Goal: Task Accomplishment & Management: Complete application form

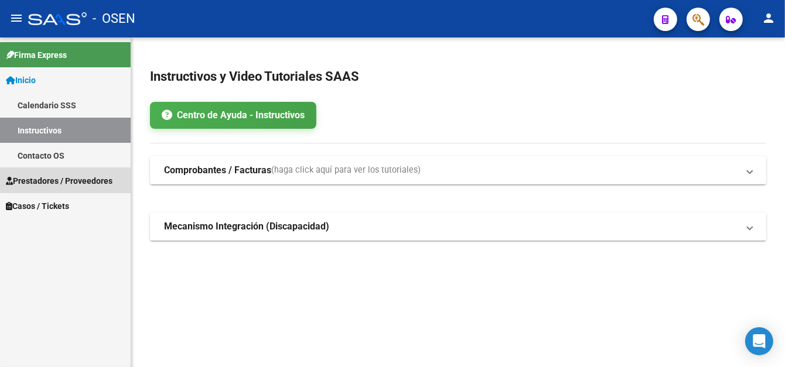
click at [102, 177] on span "Prestadores / Proveedores" at bounding box center [59, 181] width 107 height 13
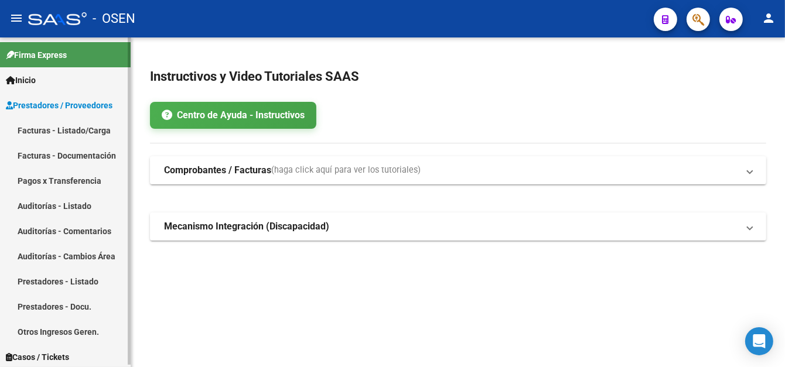
click at [85, 131] on link "Facturas - Listado/Carga" at bounding box center [65, 130] width 131 height 25
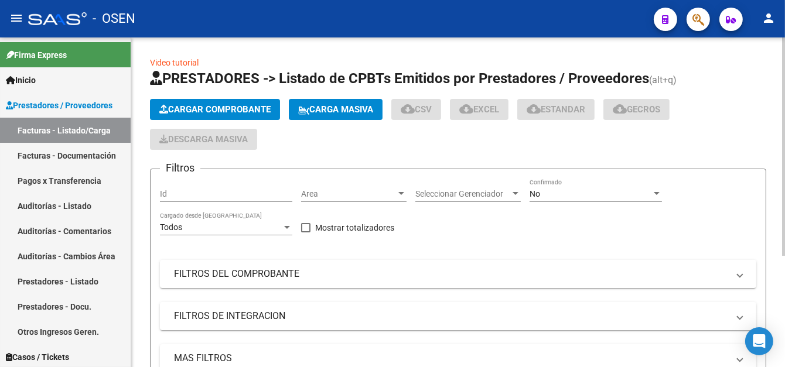
click at [190, 114] on button "Cargar Comprobante" at bounding box center [215, 109] width 130 height 21
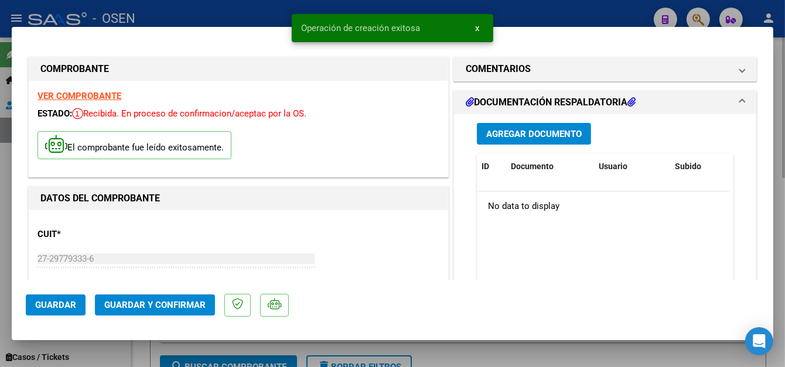
click at [199, 16] on div at bounding box center [392, 183] width 785 height 367
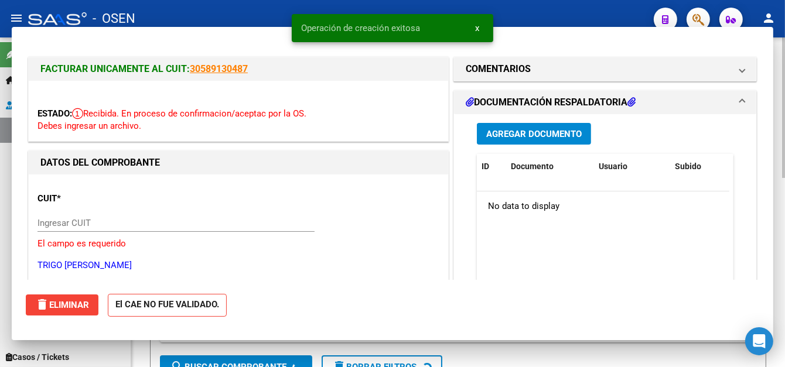
type input "$ 0,00"
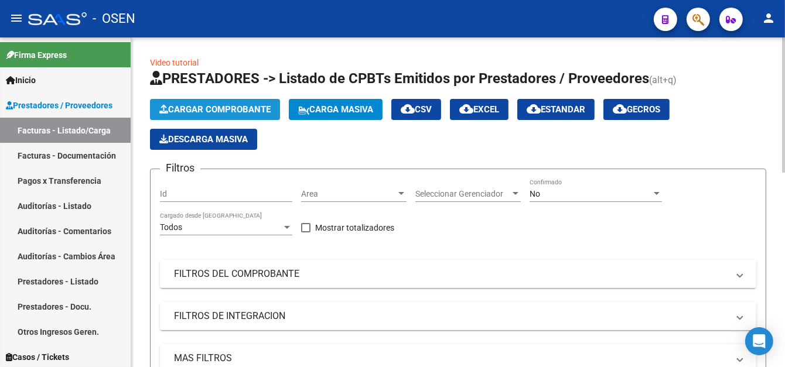
click at [171, 110] on span "Cargar Comprobante" at bounding box center [214, 109] width 111 height 11
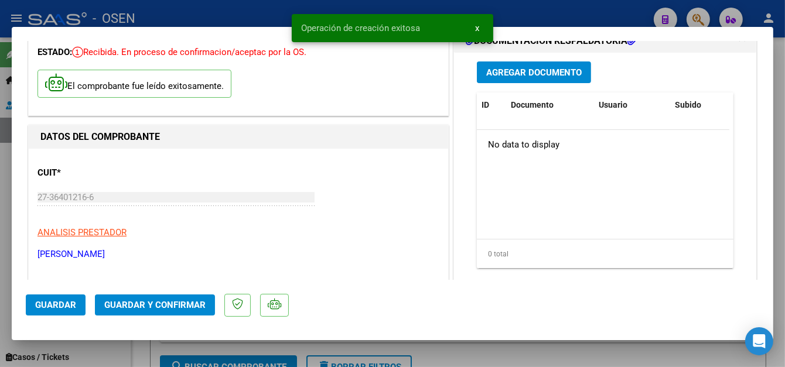
scroll to position [117, 0]
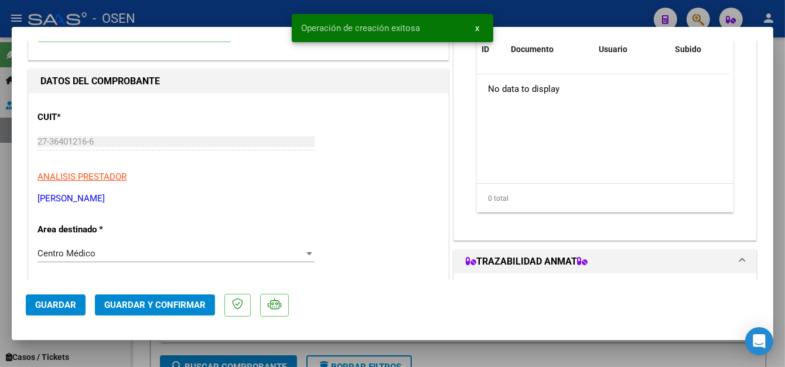
click at [202, 19] on div at bounding box center [392, 183] width 785 height 367
type input "$ 0,00"
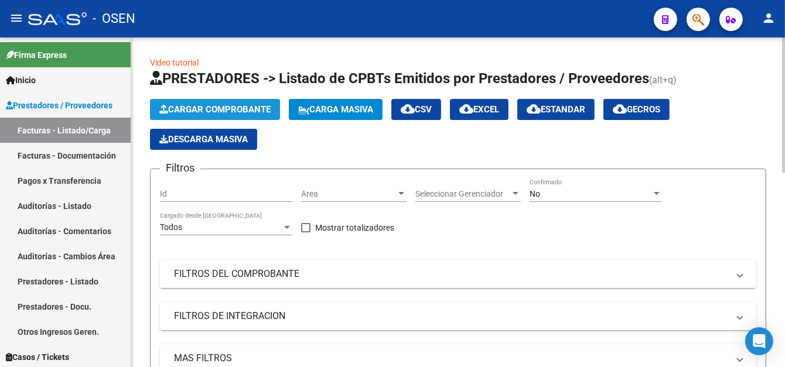
click at [222, 116] on button "Cargar Comprobante" at bounding box center [215, 109] width 130 height 21
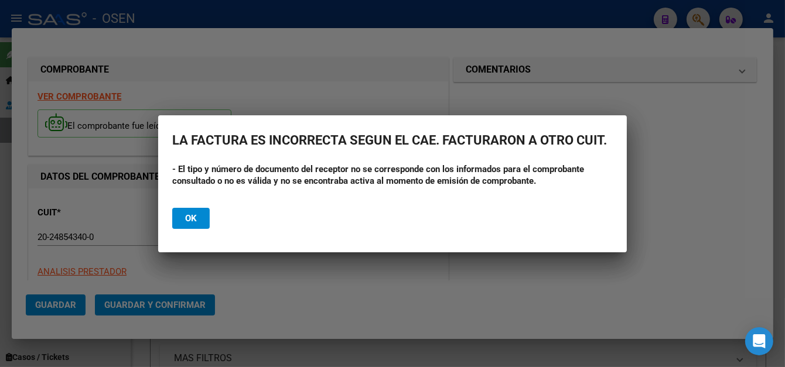
click at [202, 221] on button "Ok" at bounding box center [191, 218] width 38 height 21
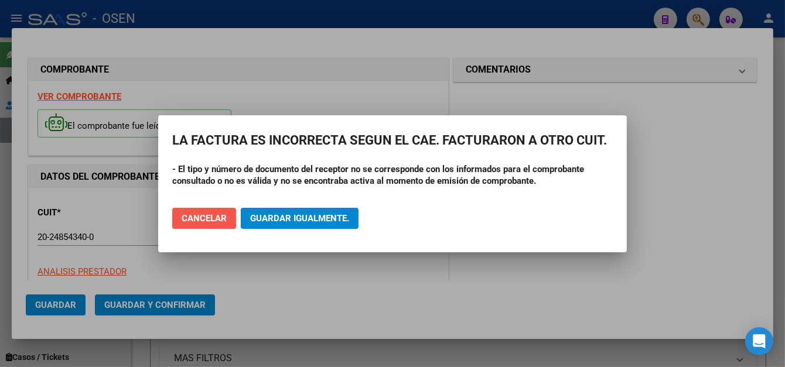
click at [195, 224] on button "Cancelar" at bounding box center [204, 218] width 64 height 21
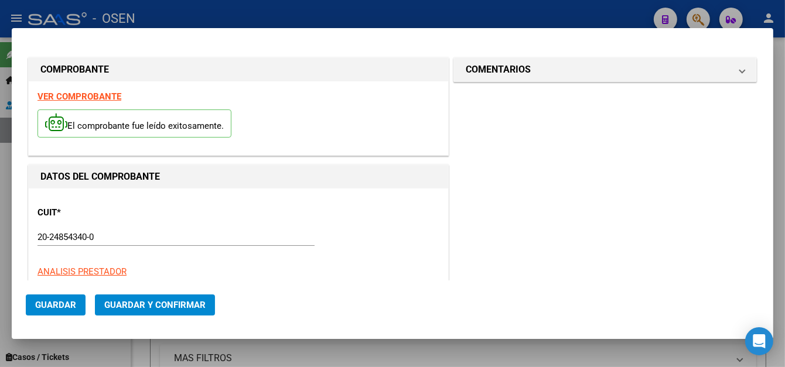
click at [169, 12] on div at bounding box center [392, 183] width 785 height 367
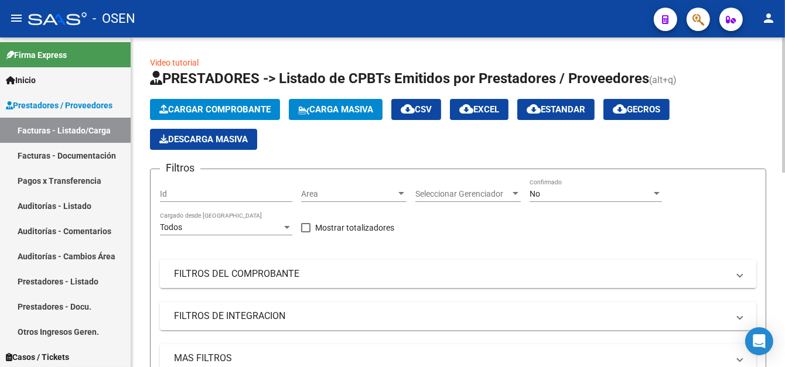
click at [254, 105] on span "Cargar Comprobante" at bounding box center [214, 109] width 111 height 11
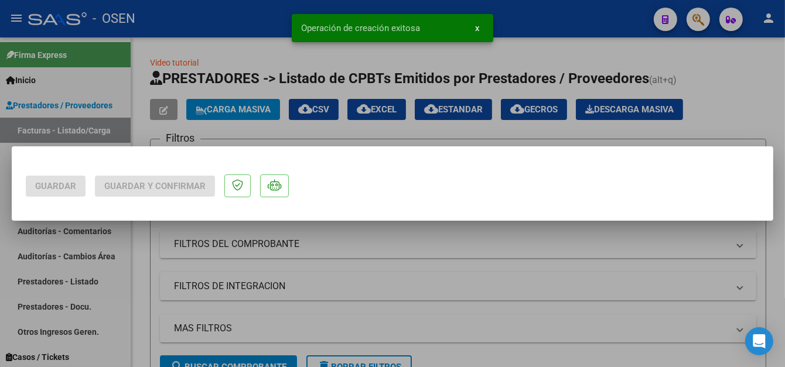
scroll to position [0, 0]
drag, startPoint x: 66, startPoint y: 301, endPoint x: 282, endPoint y: 8, distance: 364.2
click at [64, 301] on div at bounding box center [392, 183] width 785 height 367
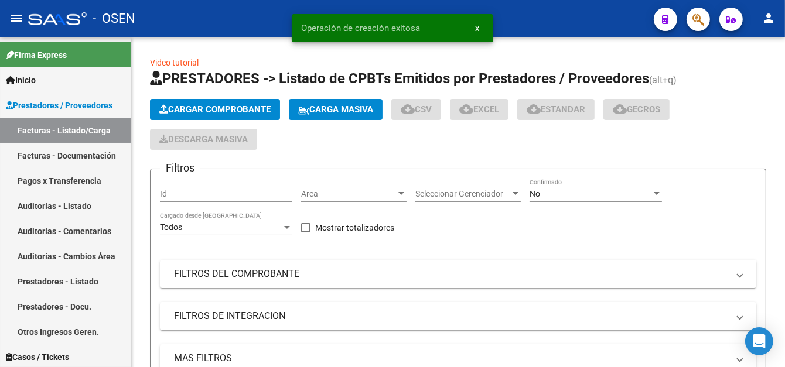
drag, startPoint x: 270, startPoint y: 15, endPoint x: 267, endPoint y: 9, distance: 6.8
click at [270, 15] on div "- OSEN" at bounding box center [336, 19] width 617 height 26
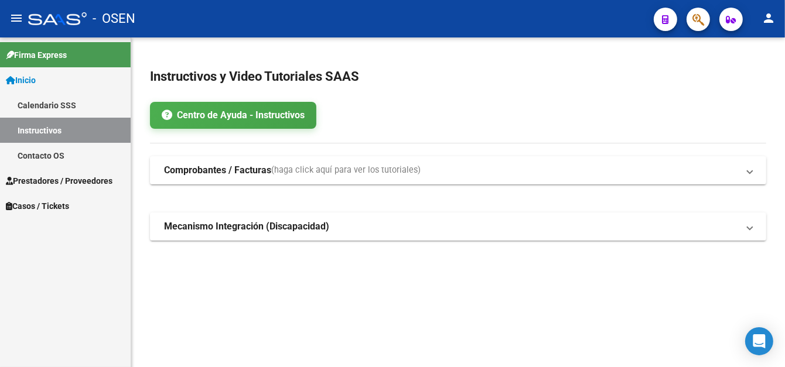
click at [63, 183] on span "Prestadores / Proveedores" at bounding box center [59, 181] width 107 height 13
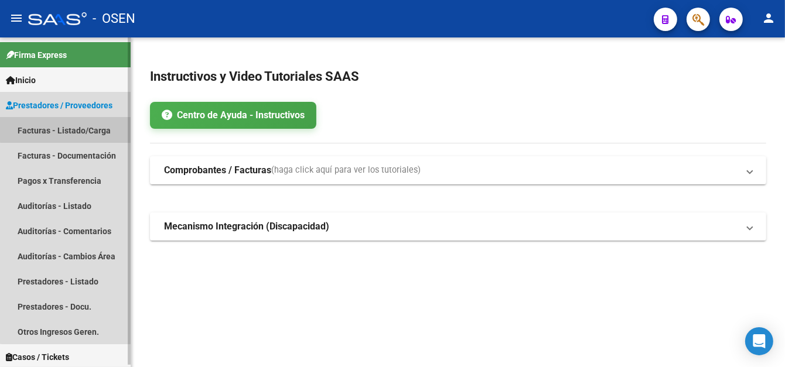
click at [80, 121] on link "Facturas - Listado/Carga" at bounding box center [65, 130] width 131 height 25
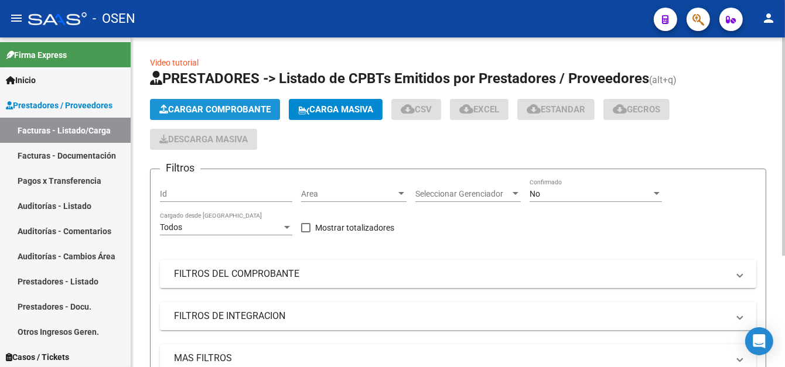
click at [239, 113] on span "Cargar Comprobante" at bounding box center [214, 109] width 111 height 11
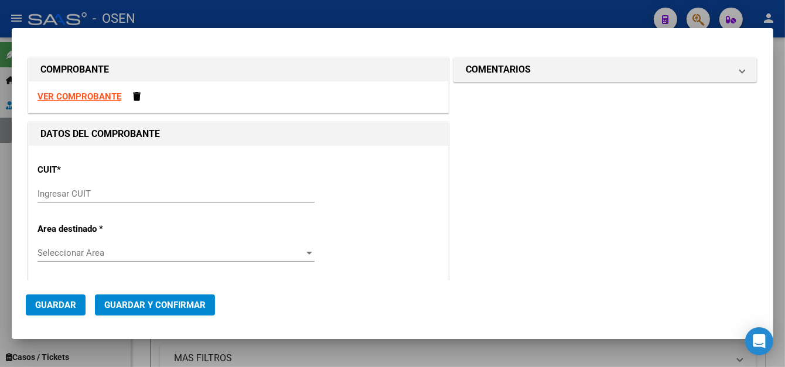
click at [108, 196] on input "Ingresar CUIT" at bounding box center [176, 194] width 277 height 11
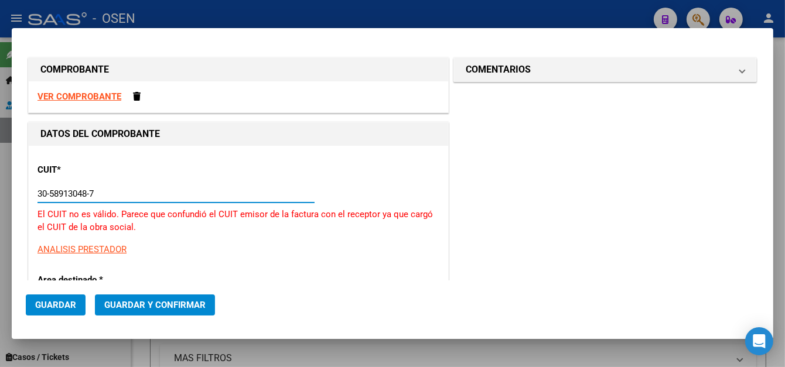
type input "30-58913048-7"
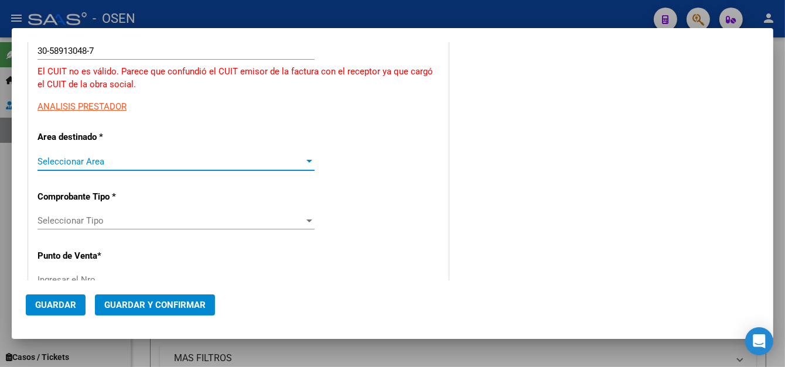
type input "1"
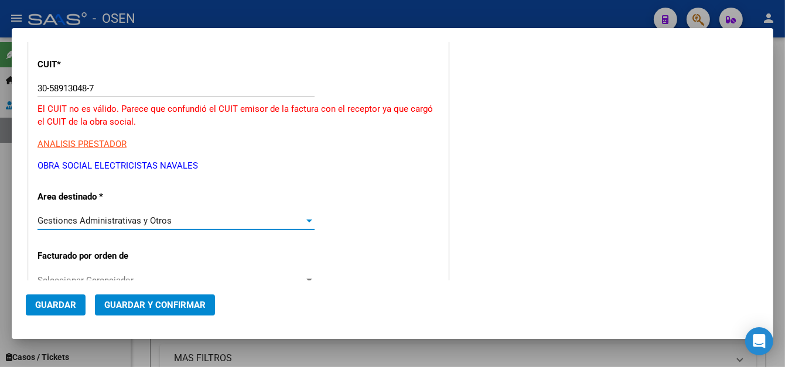
scroll to position [26, 0]
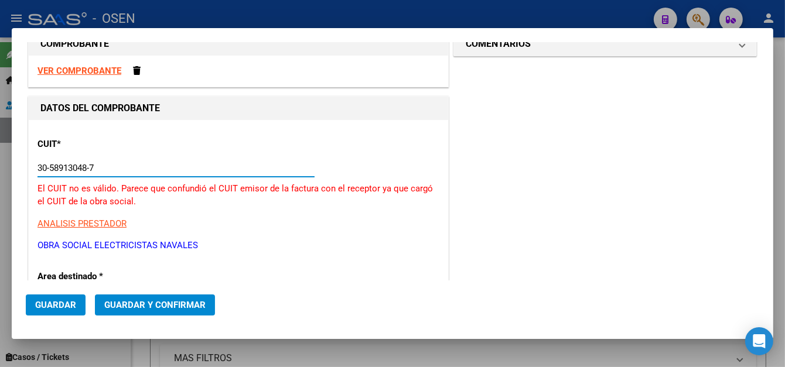
drag, startPoint x: 121, startPoint y: 172, endPoint x: 2, endPoint y: 173, distance: 119.0
click at [2, 173] on div "COMPROBANTE VER COMPROBANTE DATOS DEL COMPROBANTE CUIT * 30-58913048-7 Ingresar…" at bounding box center [392, 183] width 785 height 367
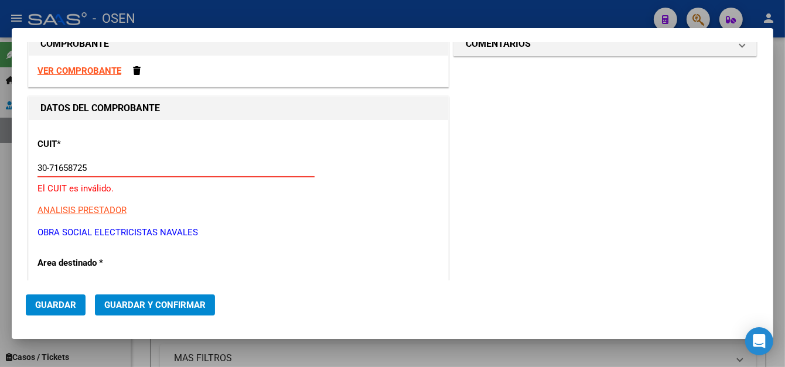
type input "30-71658725-4"
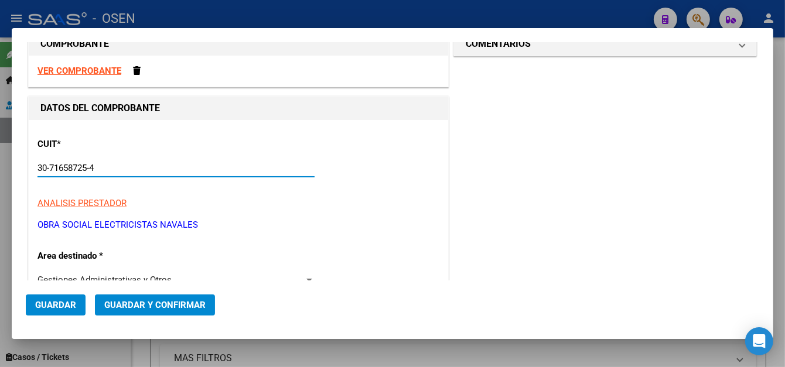
type input "2"
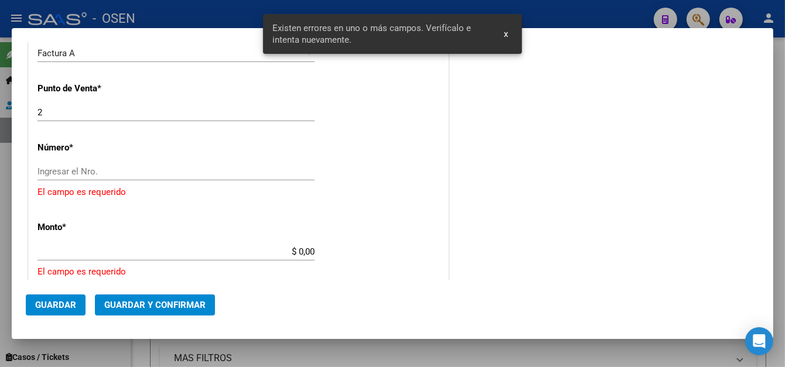
scroll to position [376, 0]
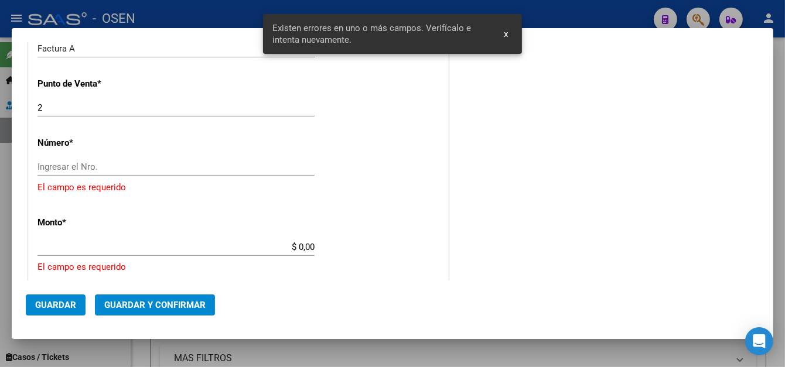
type input "30-71658725-4"
click at [106, 162] on input "Ingresar el Nro." at bounding box center [176, 167] width 277 height 11
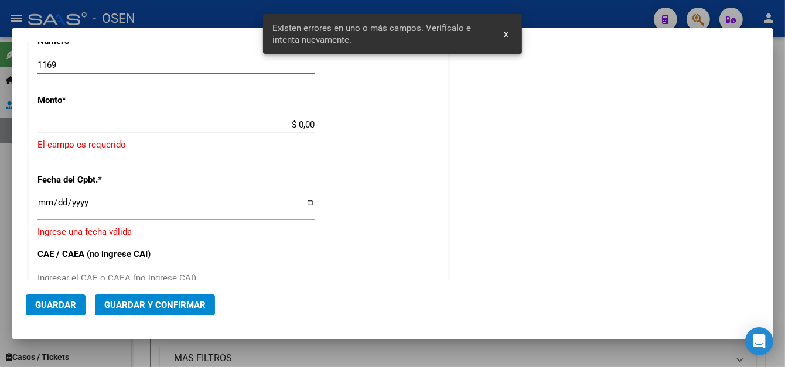
scroll to position [493, 0]
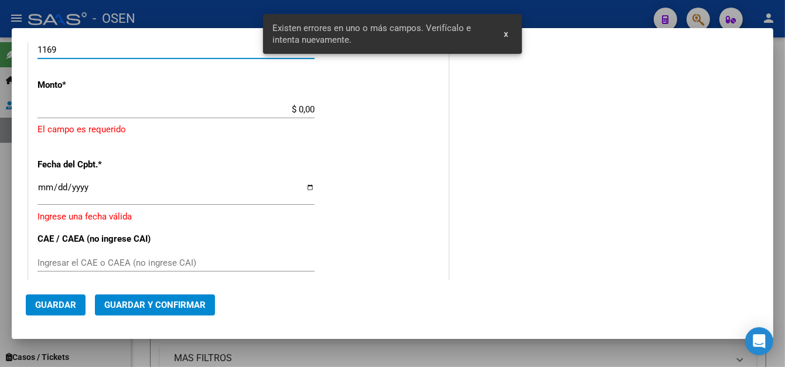
type input "1169"
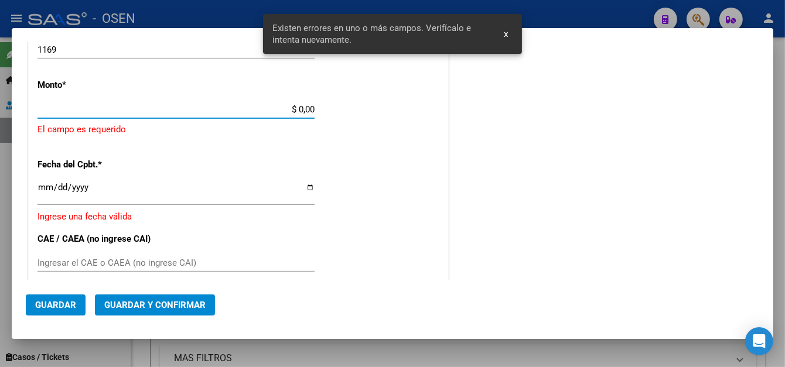
click at [310, 108] on input "$ 0,00" at bounding box center [176, 109] width 277 height 11
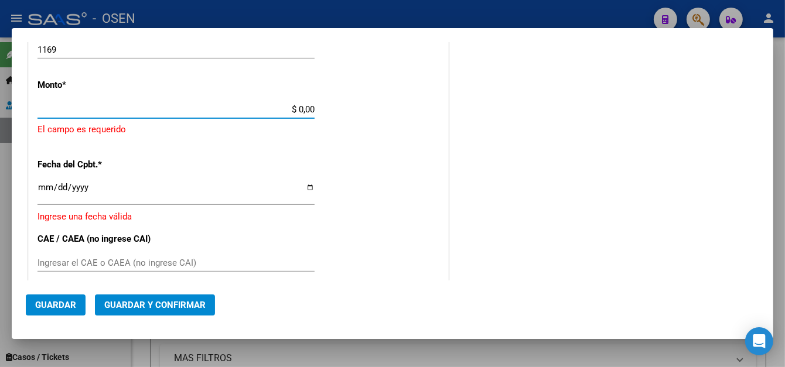
type input "$ 578.850,62"
type input "[DATE]"
type input "75414168764080"
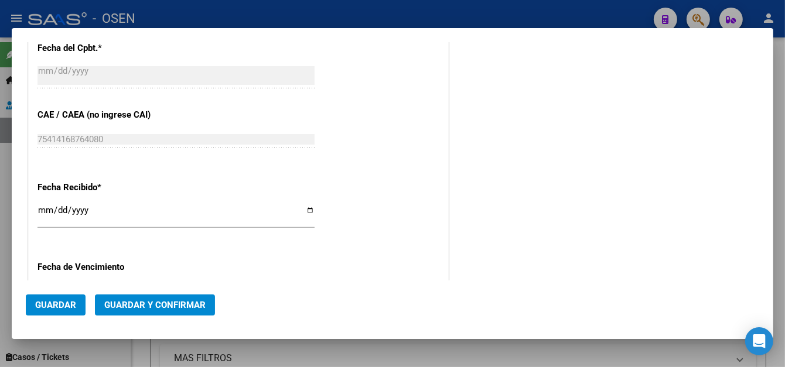
scroll to position [611, 0]
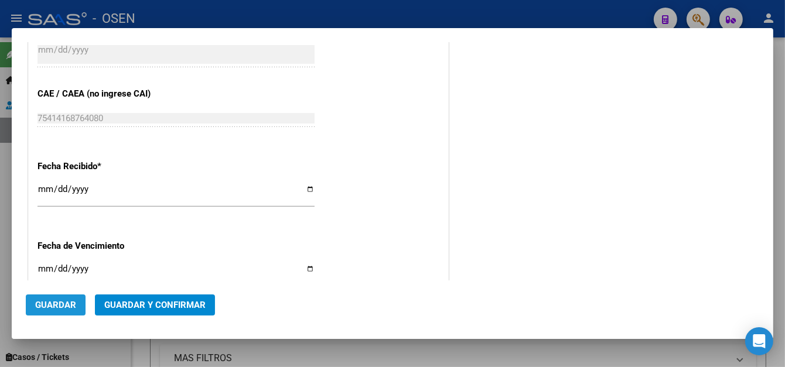
click at [59, 298] on button "Guardar" at bounding box center [56, 305] width 60 height 21
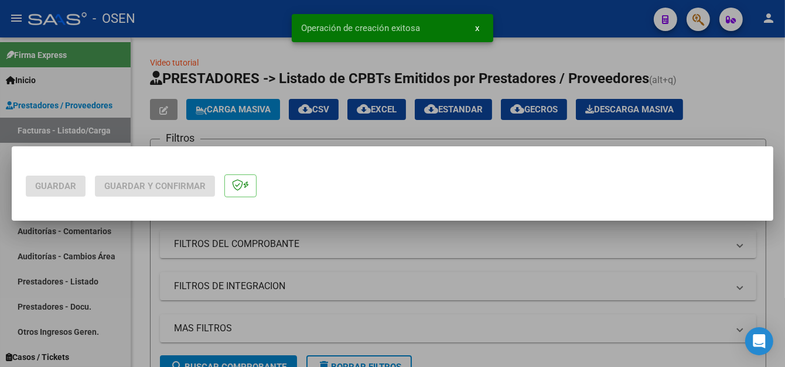
scroll to position [0, 0]
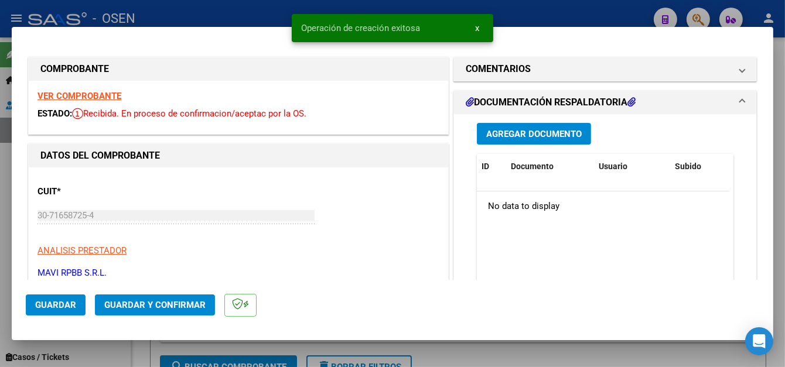
click at [268, 11] on div at bounding box center [392, 183] width 785 height 367
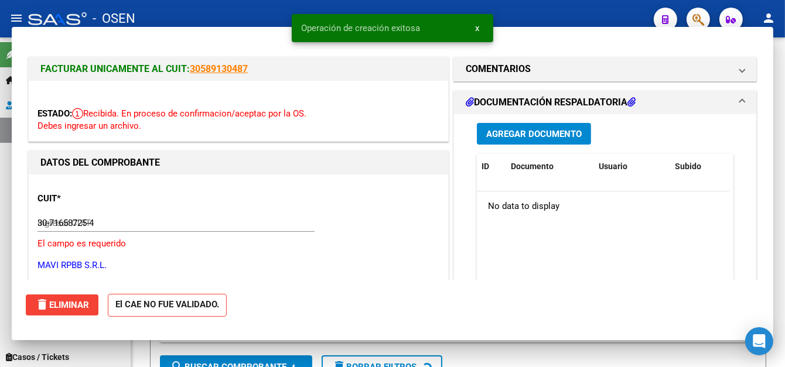
type input "$ 0,00"
